Goal: Information Seeking & Learning: Learn about a topic

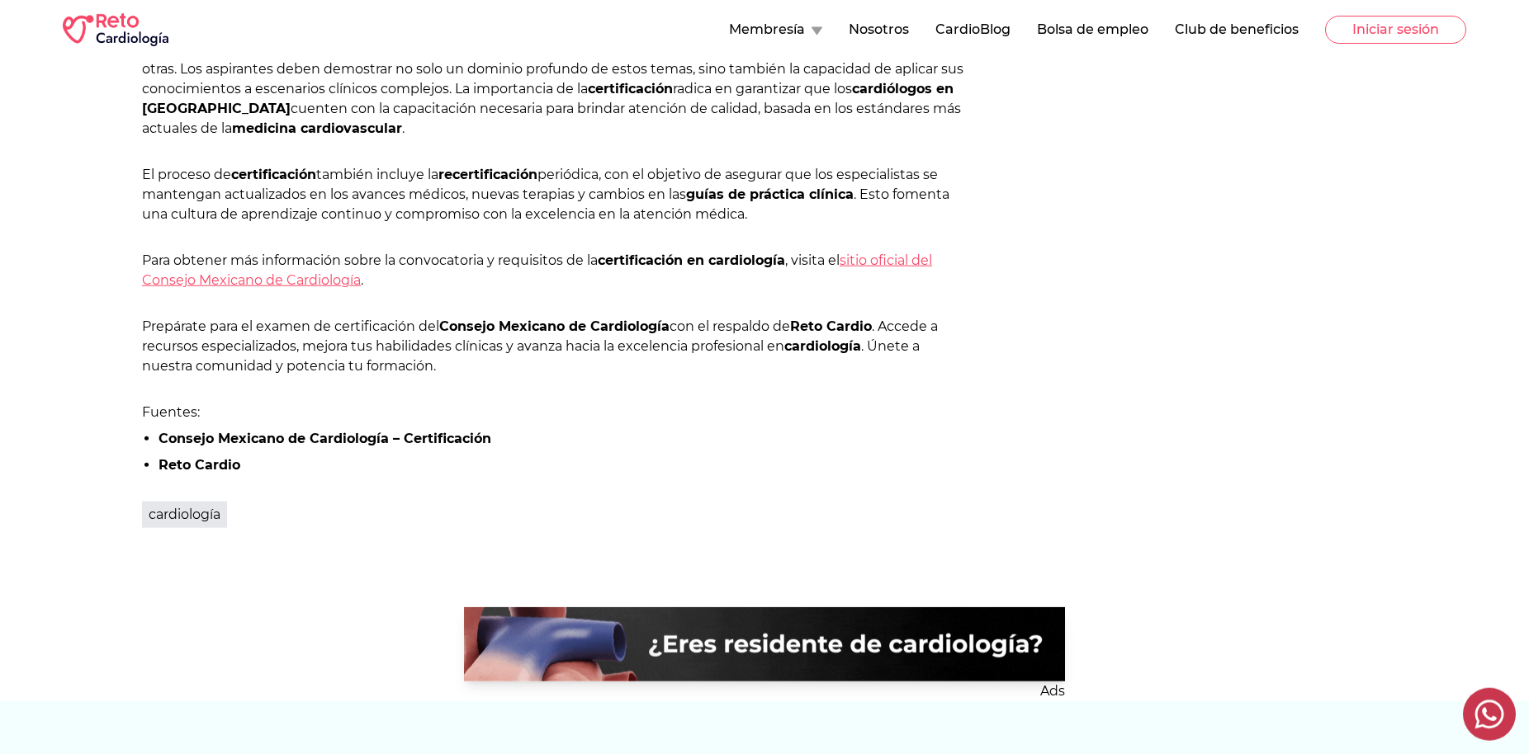
scroll to position [1380, 0]
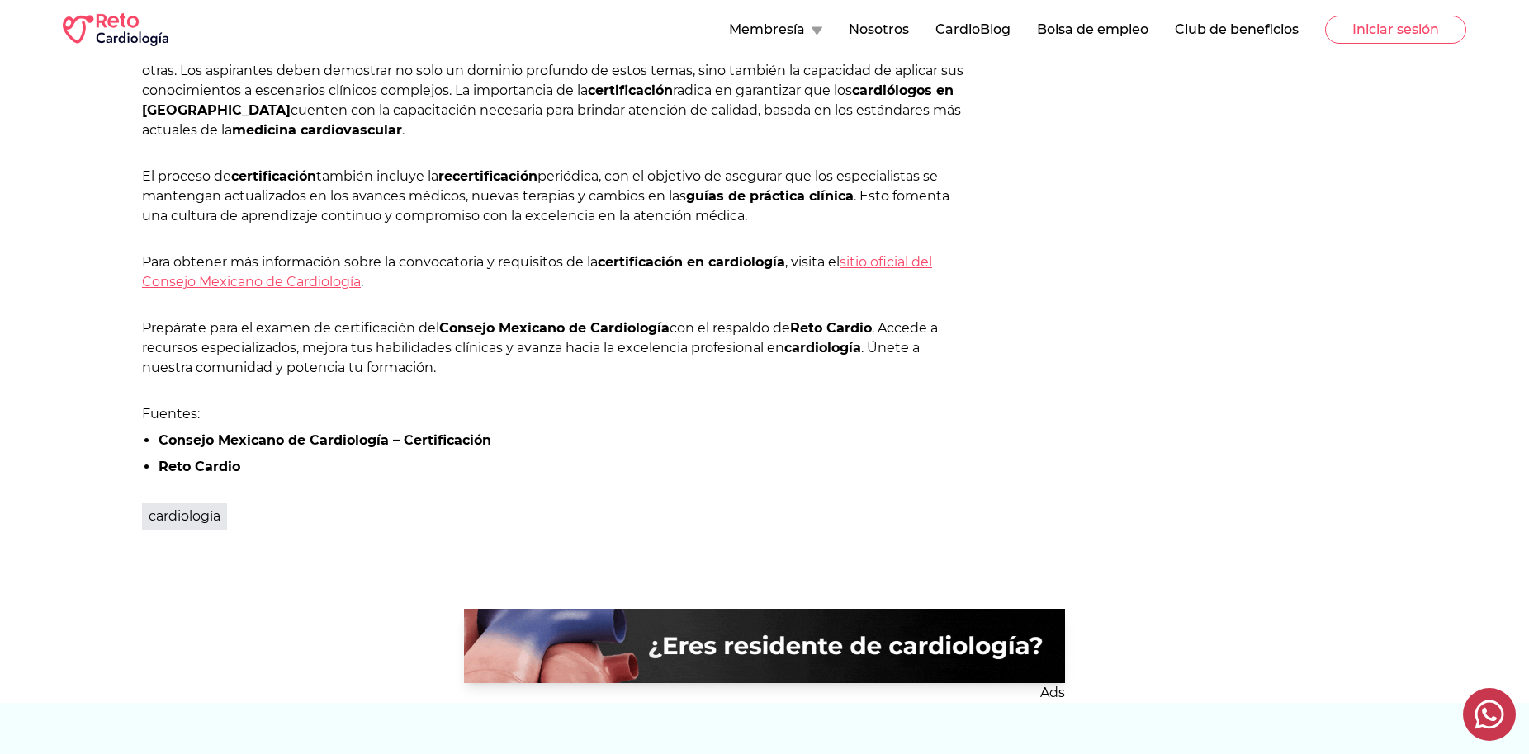
click at [897, 267] on link "sitio oficial del Consejo Mexicano de Cardiología" at bounding box center [537, 271] width 790 height 35
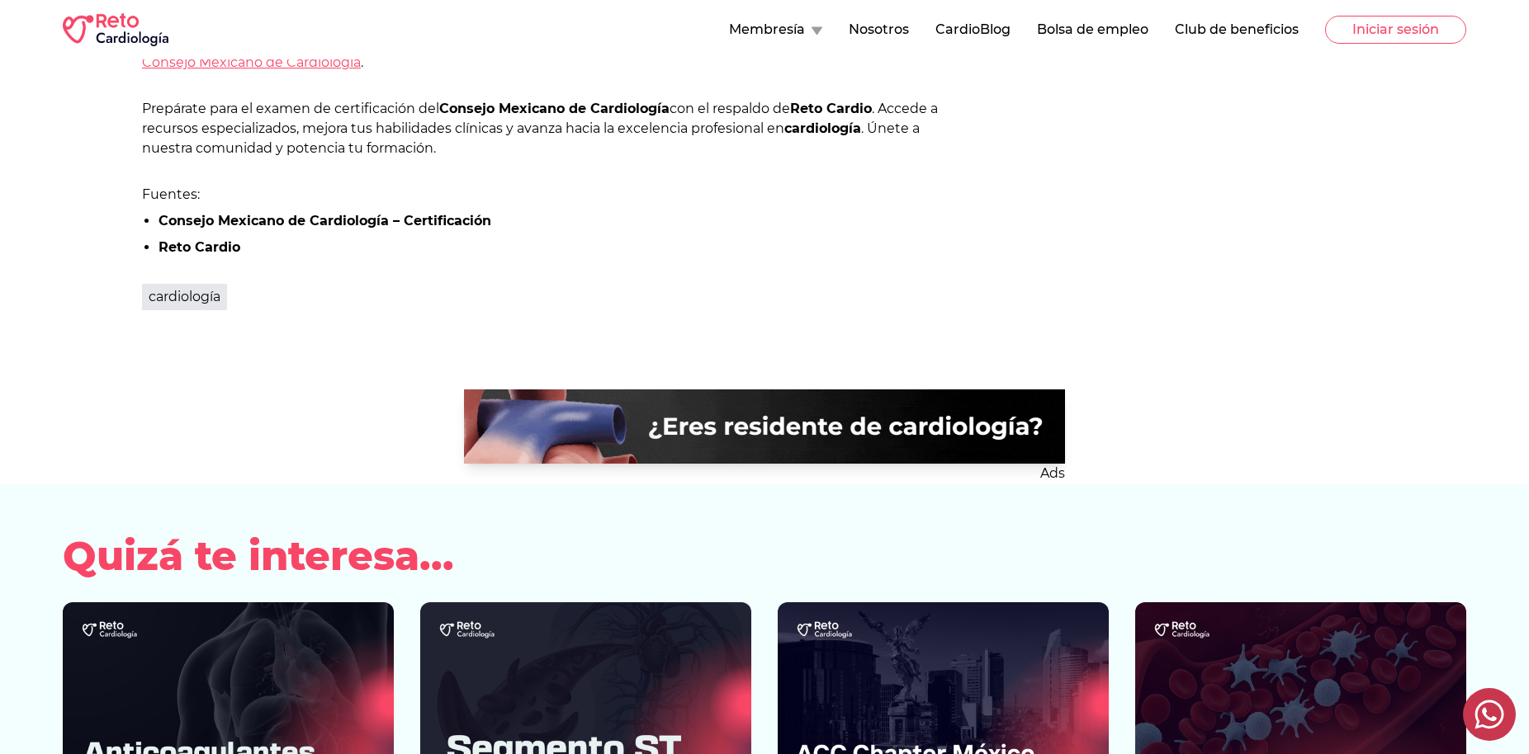
scroll to position [1431, 0]
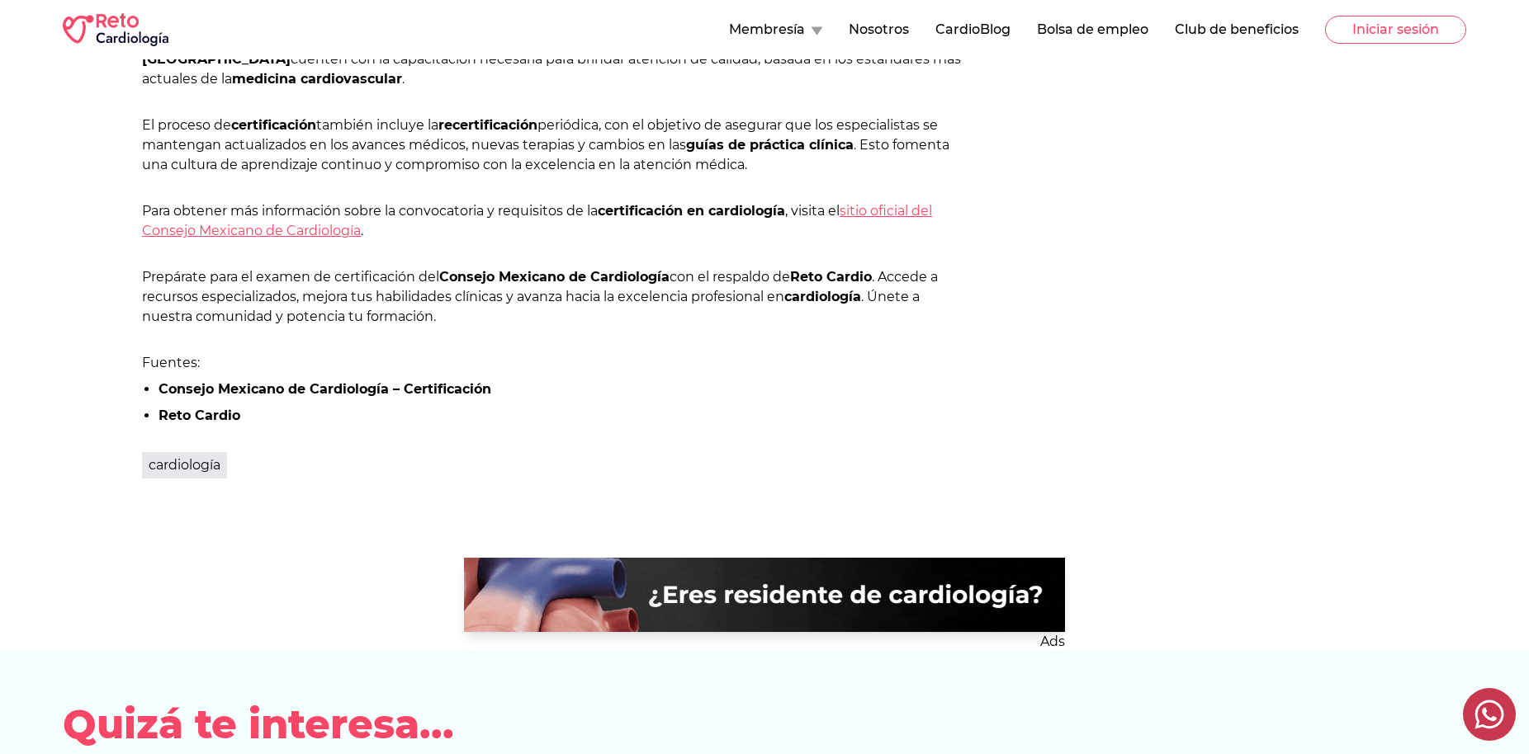
click at [179, 417] on strong "Reto Cardio" at bounding box center [199, 416] width 82 height 16
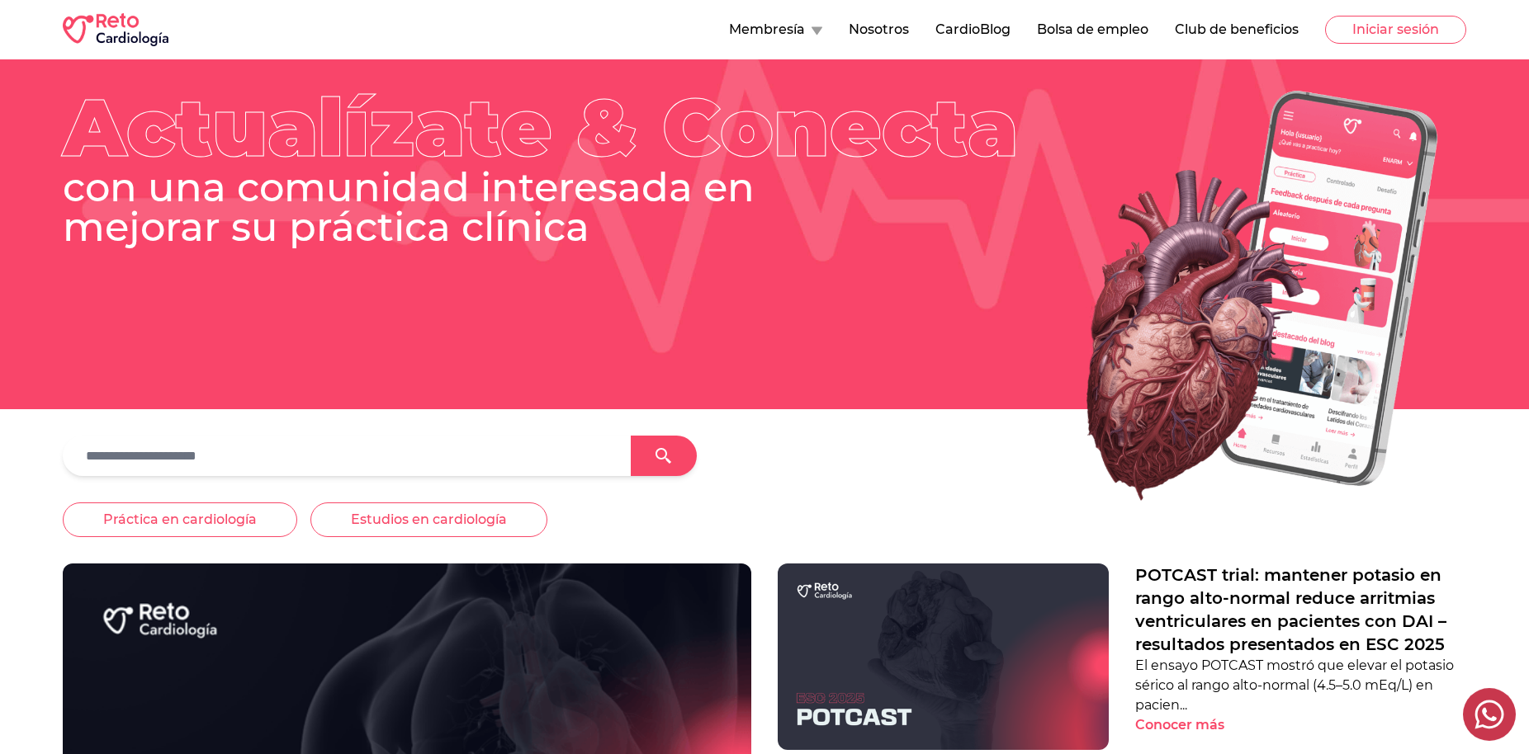
scroll to position [168, 0]
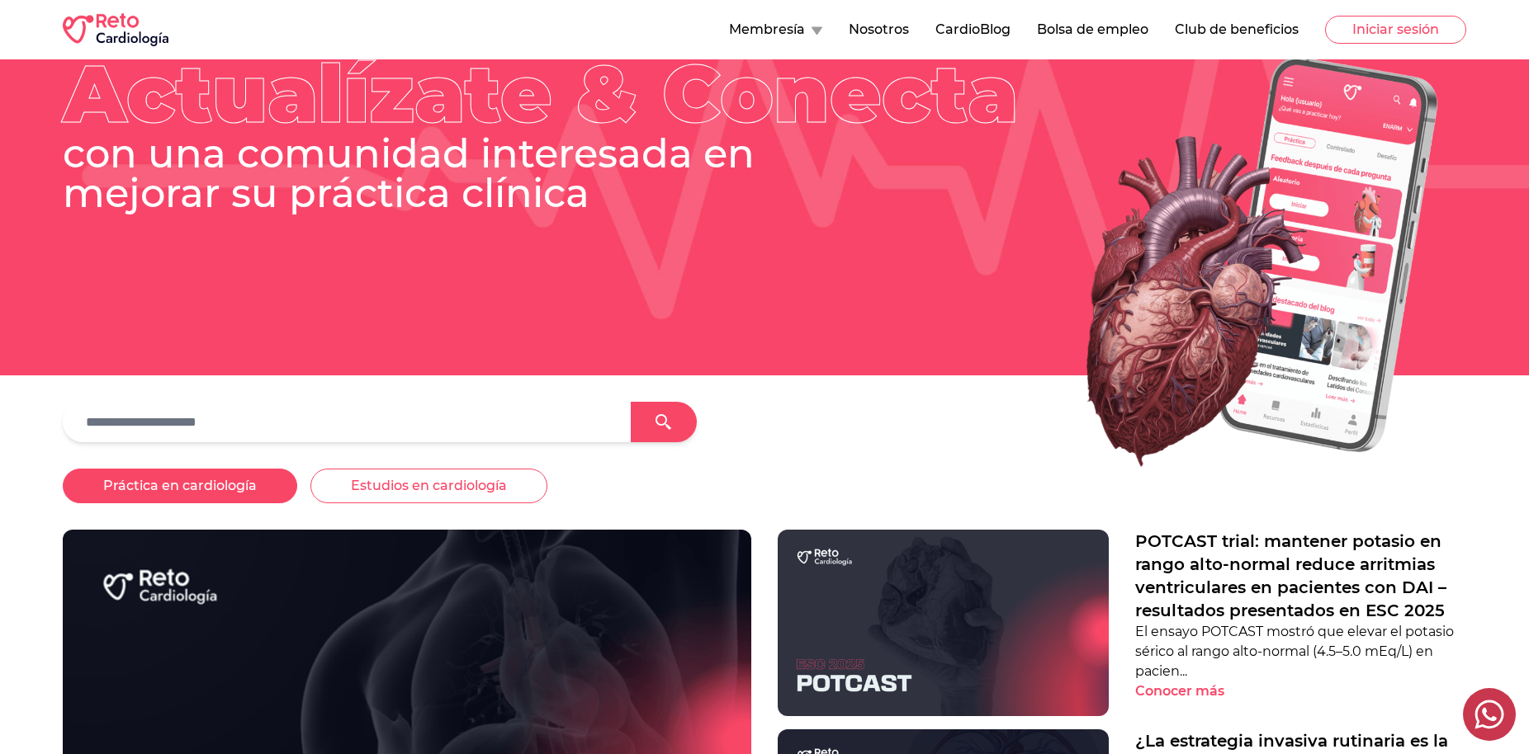
click at [129, 493] on button "Práctica en cardiología" at bounding box center [180, 486] width 234 height 35
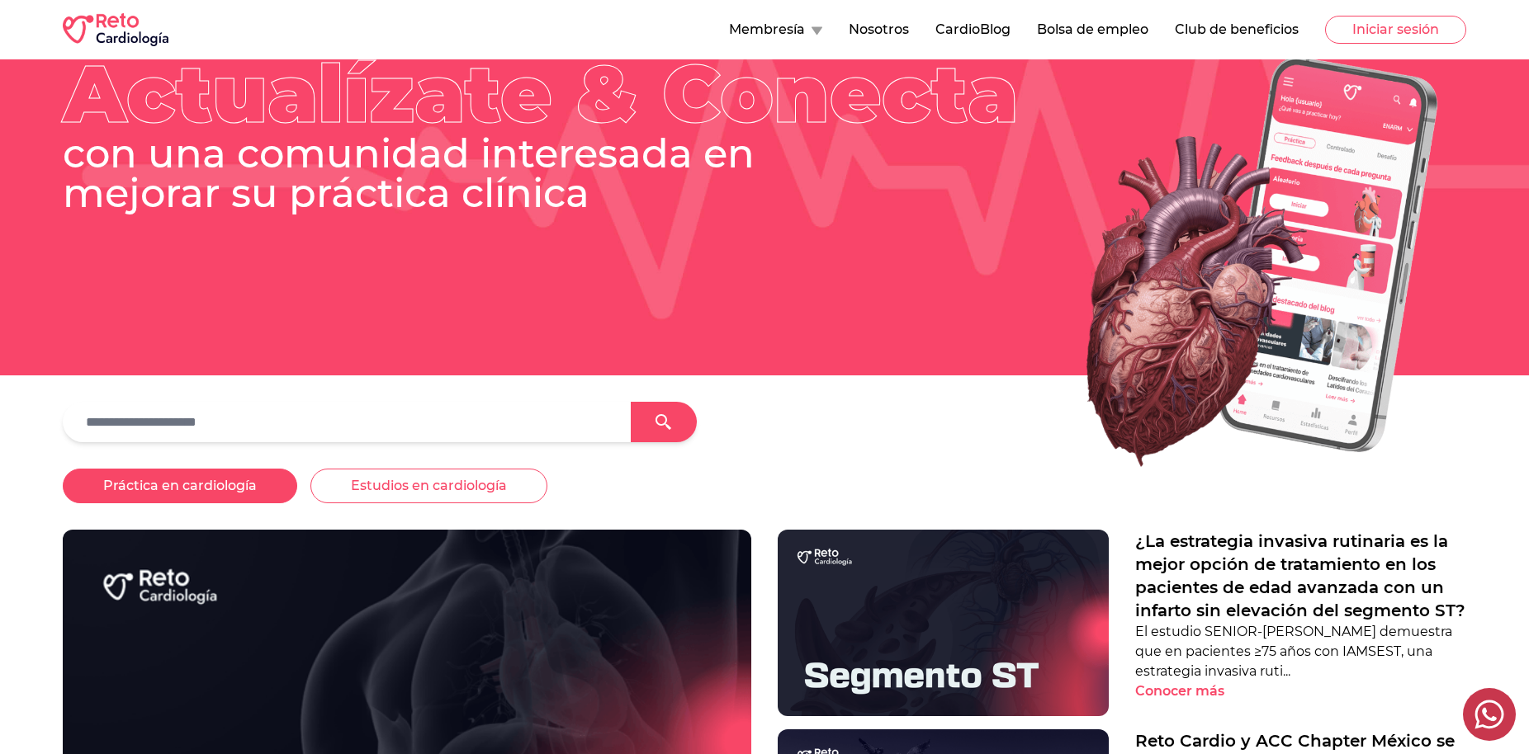
click at [163, 494] on button "Práctica en cardiología" at bounding box center [180, 486] width 234 height 35
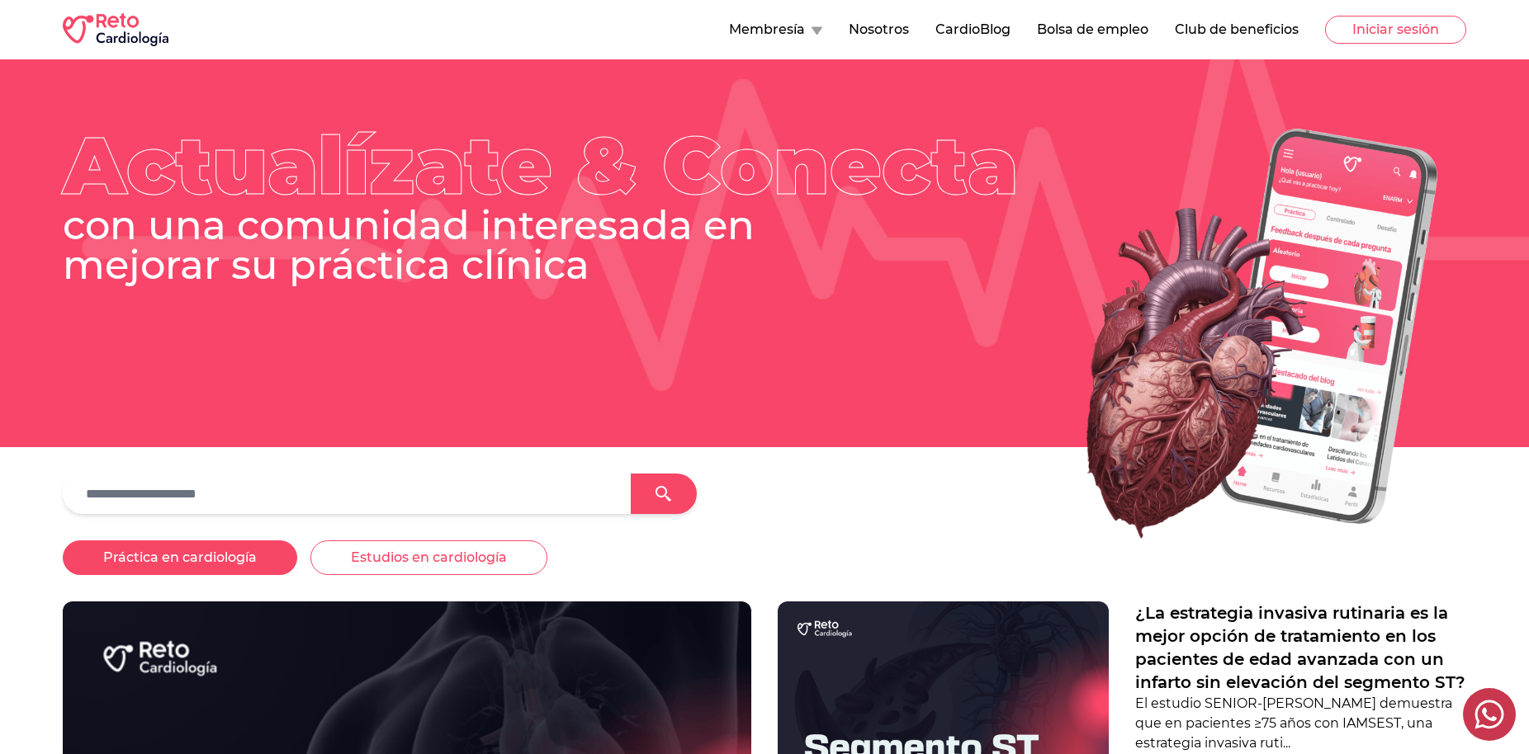
scroll to position [0, 0]
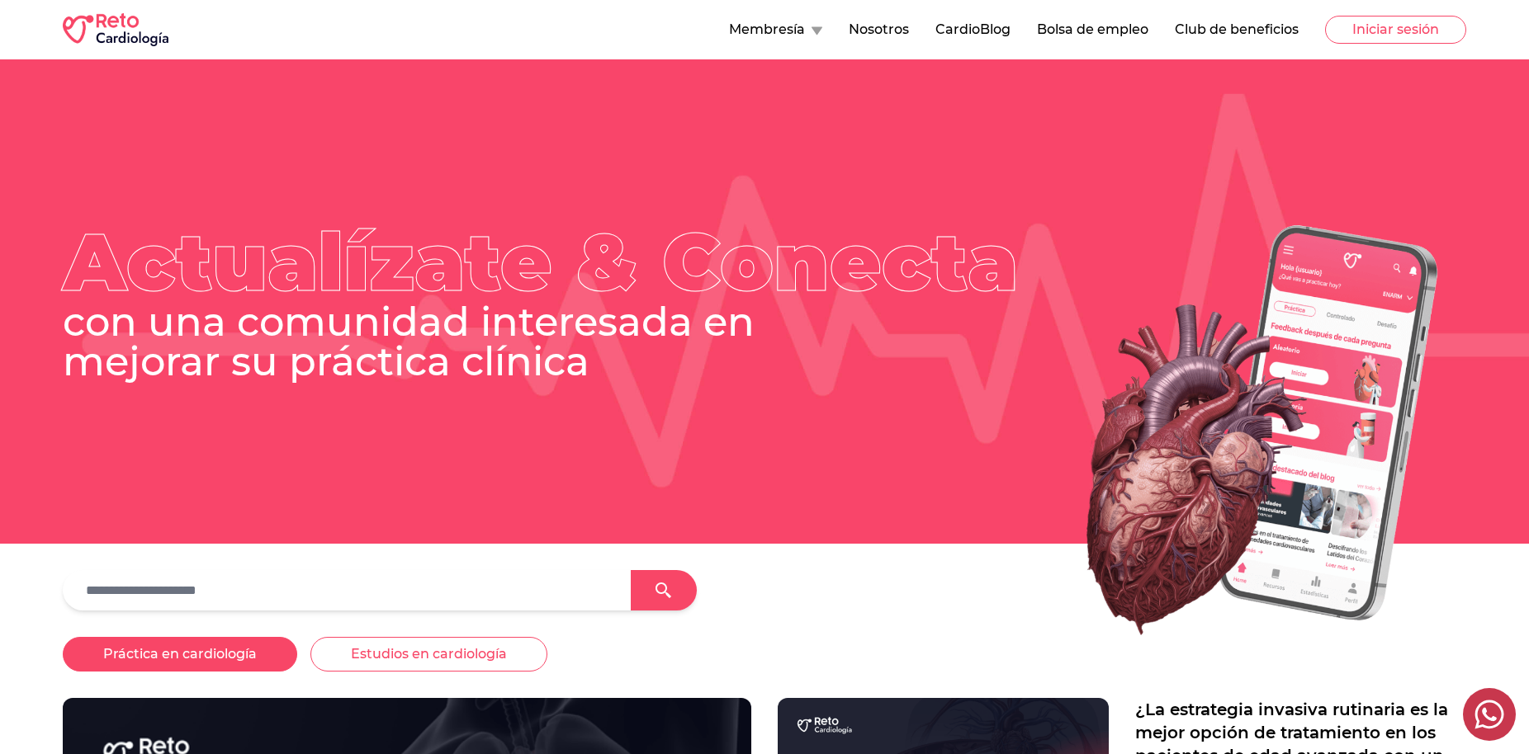
click at [805, 30] on button "Membresía" at bounding box center [775, 30] width 93 height 20
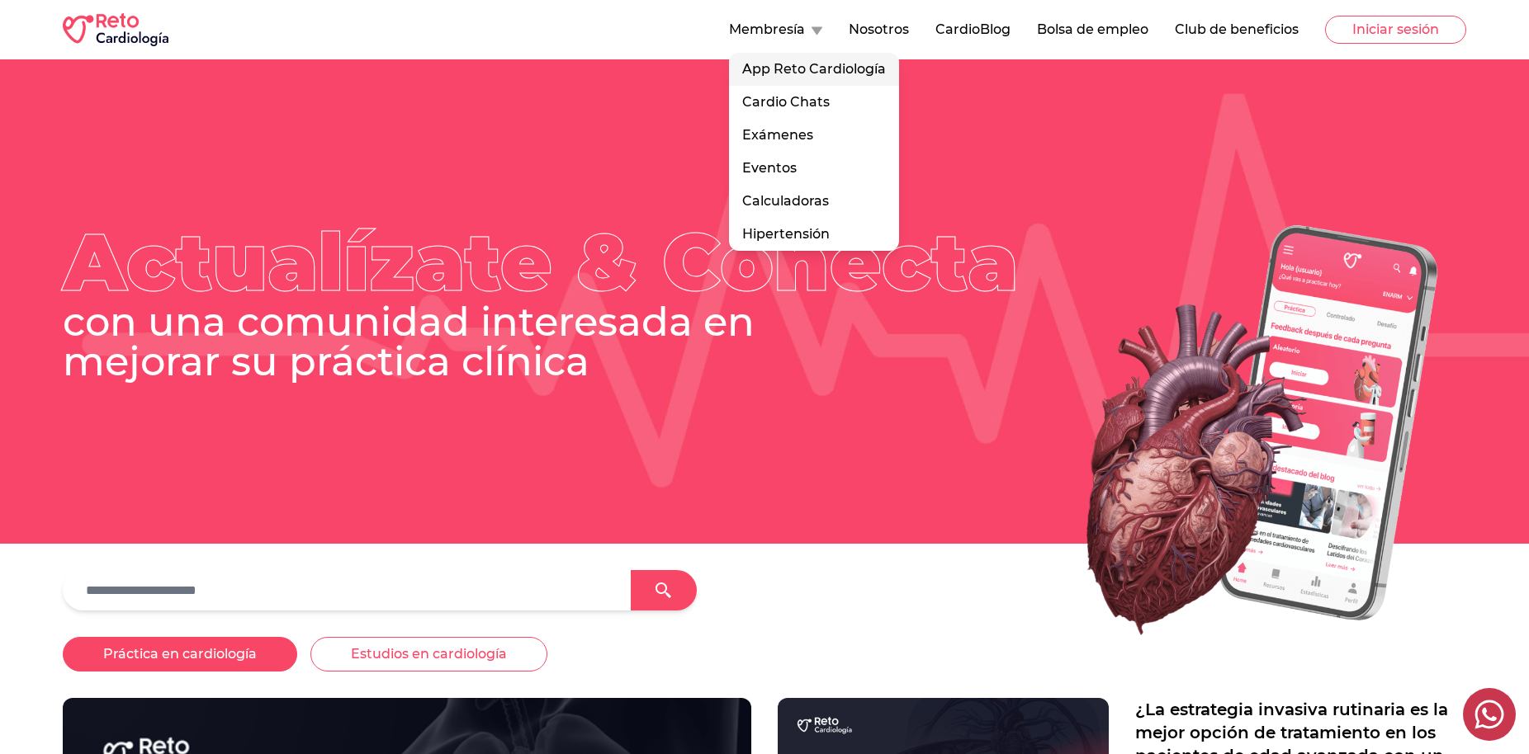
click at [775, 69] on link "App Reto Cardiología" at bounding box center [814, 69] width 170 height 33
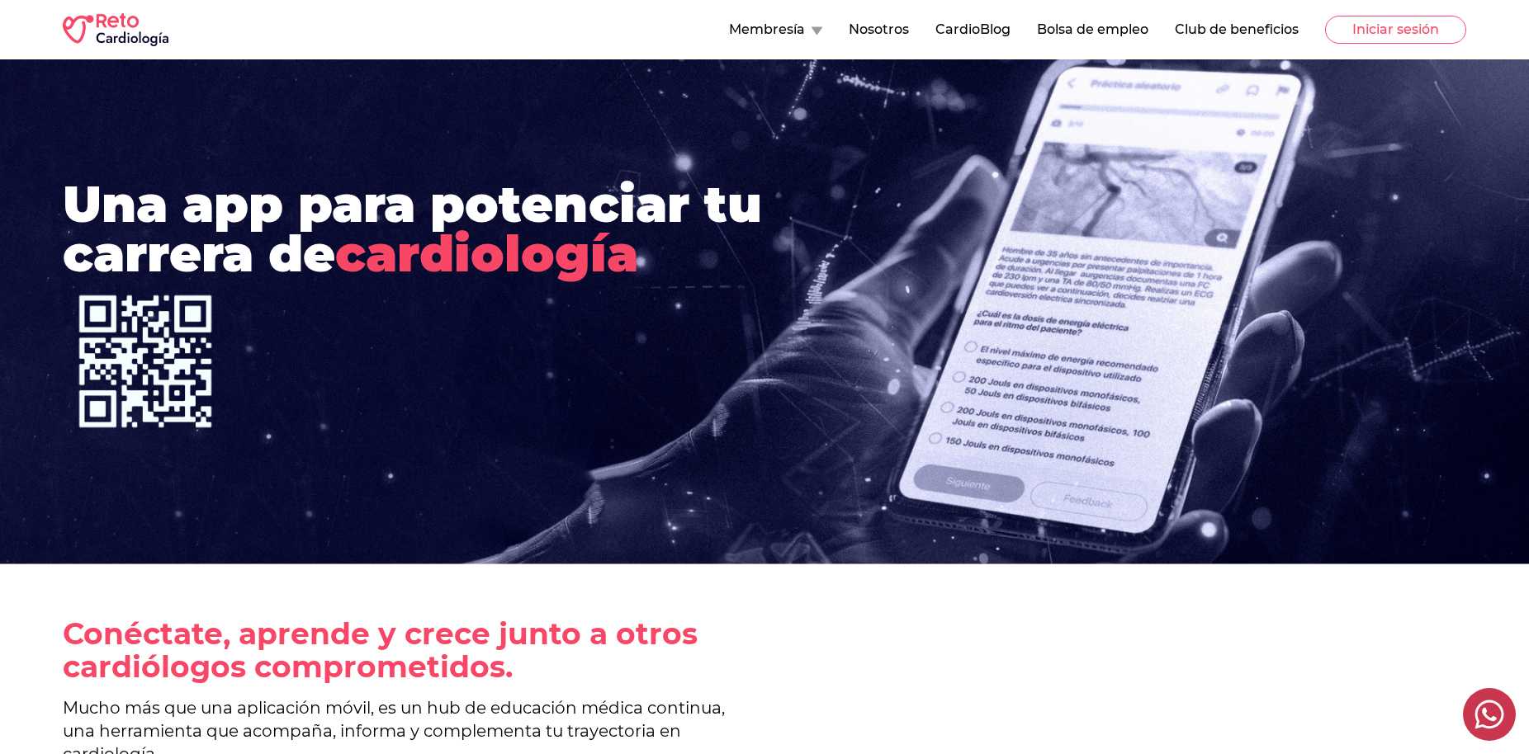
click at [818, 30] on icon at bounding box center [816, 31] width 11 height 8
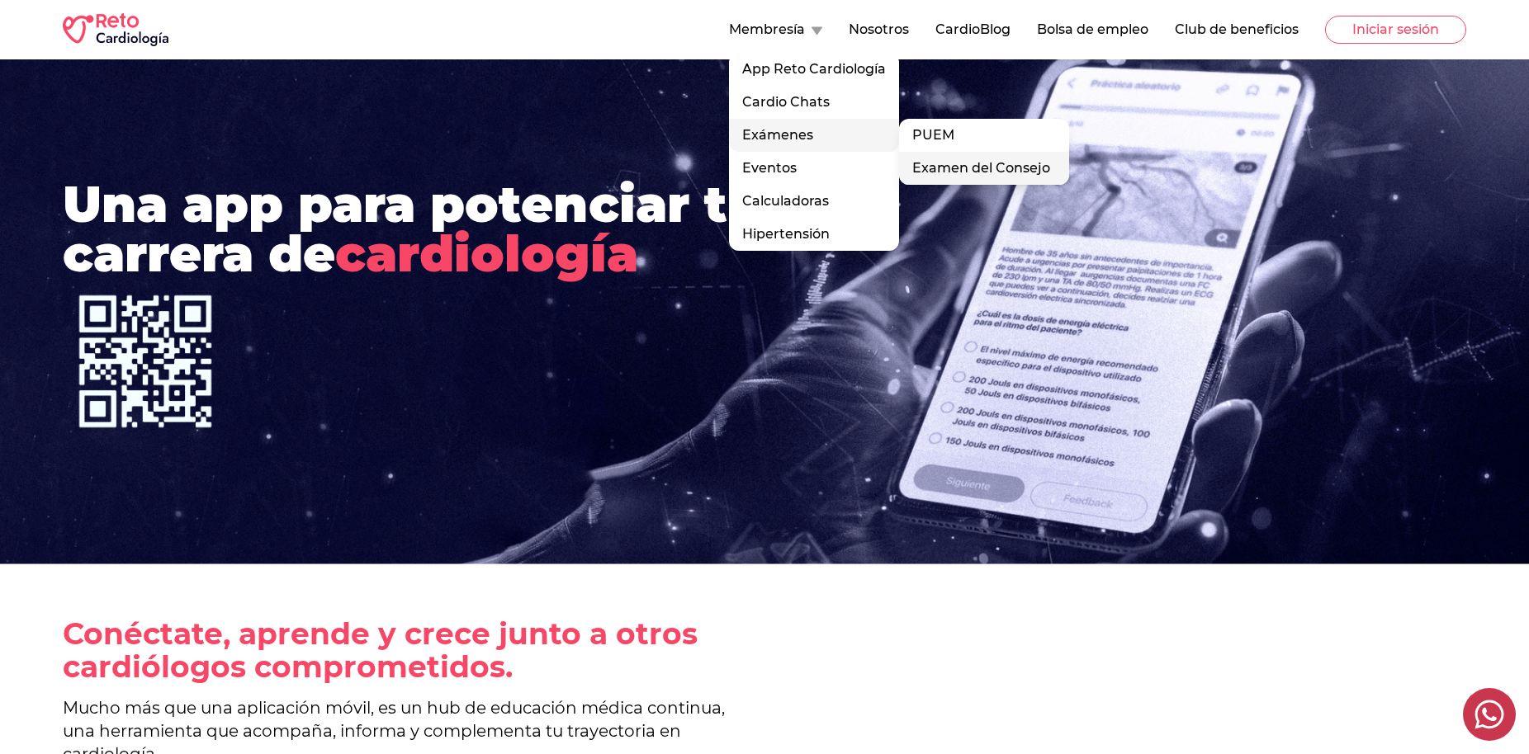
click at [941, 170] on link "Examen del Consejo" at bounding box center [984, 168] width 170 height 33
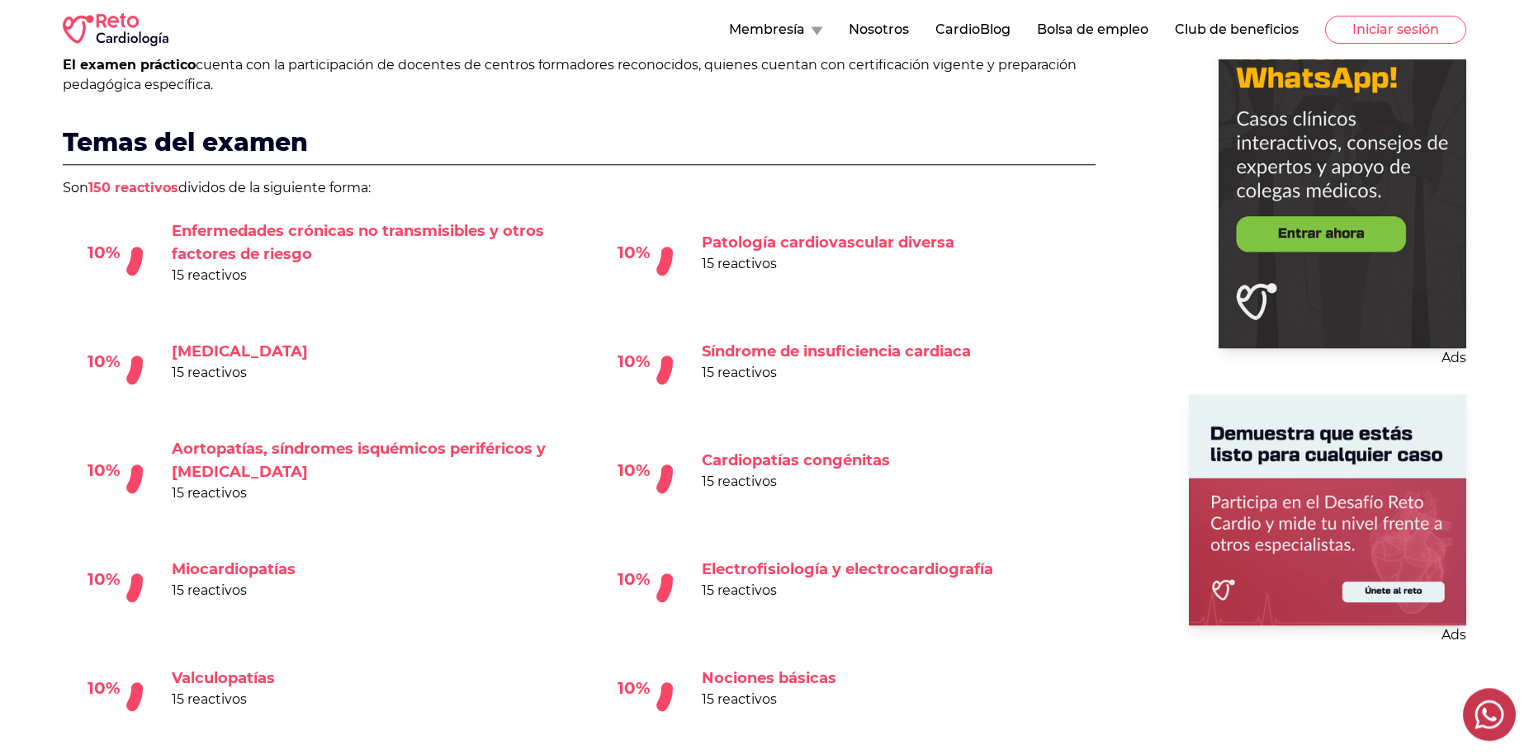
scroll to position [556, 0]
